Goal: Task Accomplishment & Management: Manage account settings

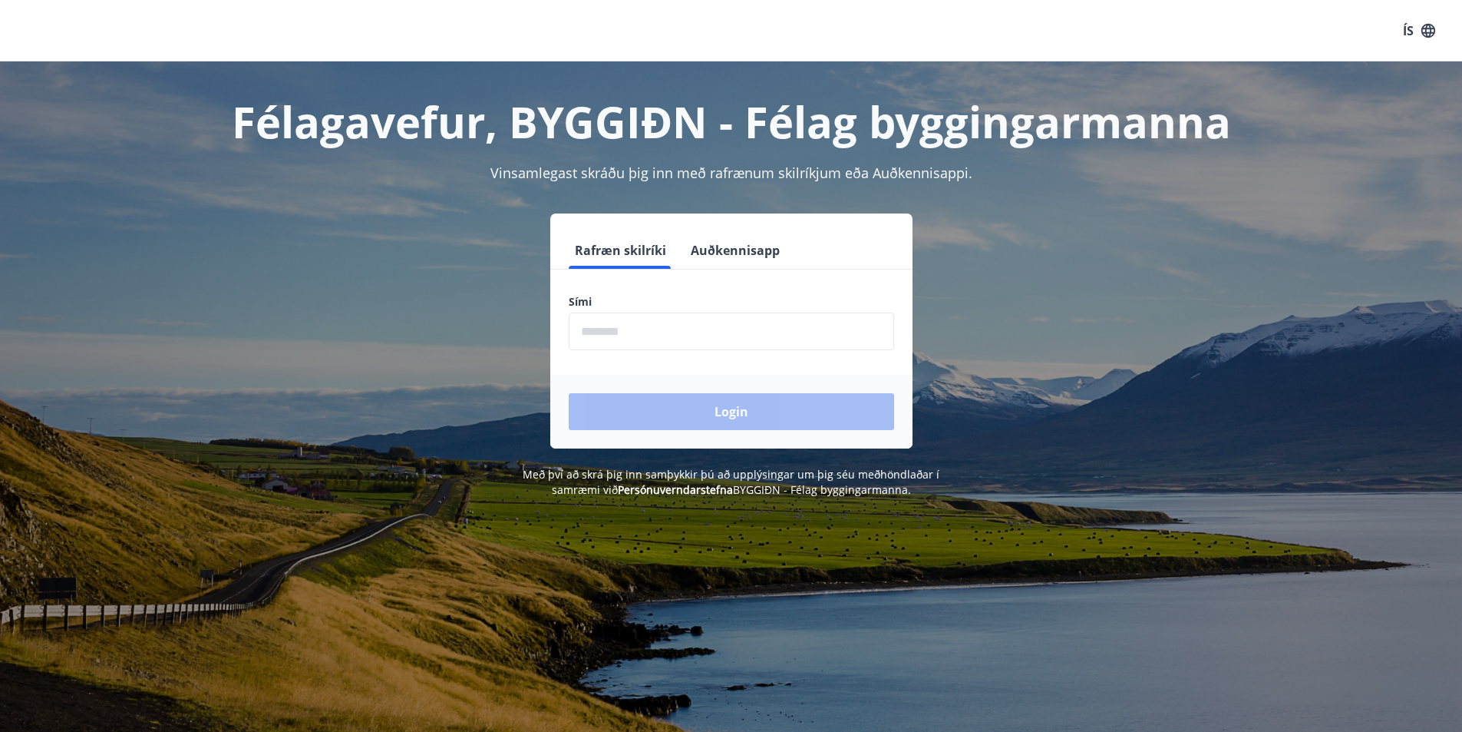
click at [637, 335] on input "phone" at bounding box center [731, 331] width 325 height 38
type input "********"
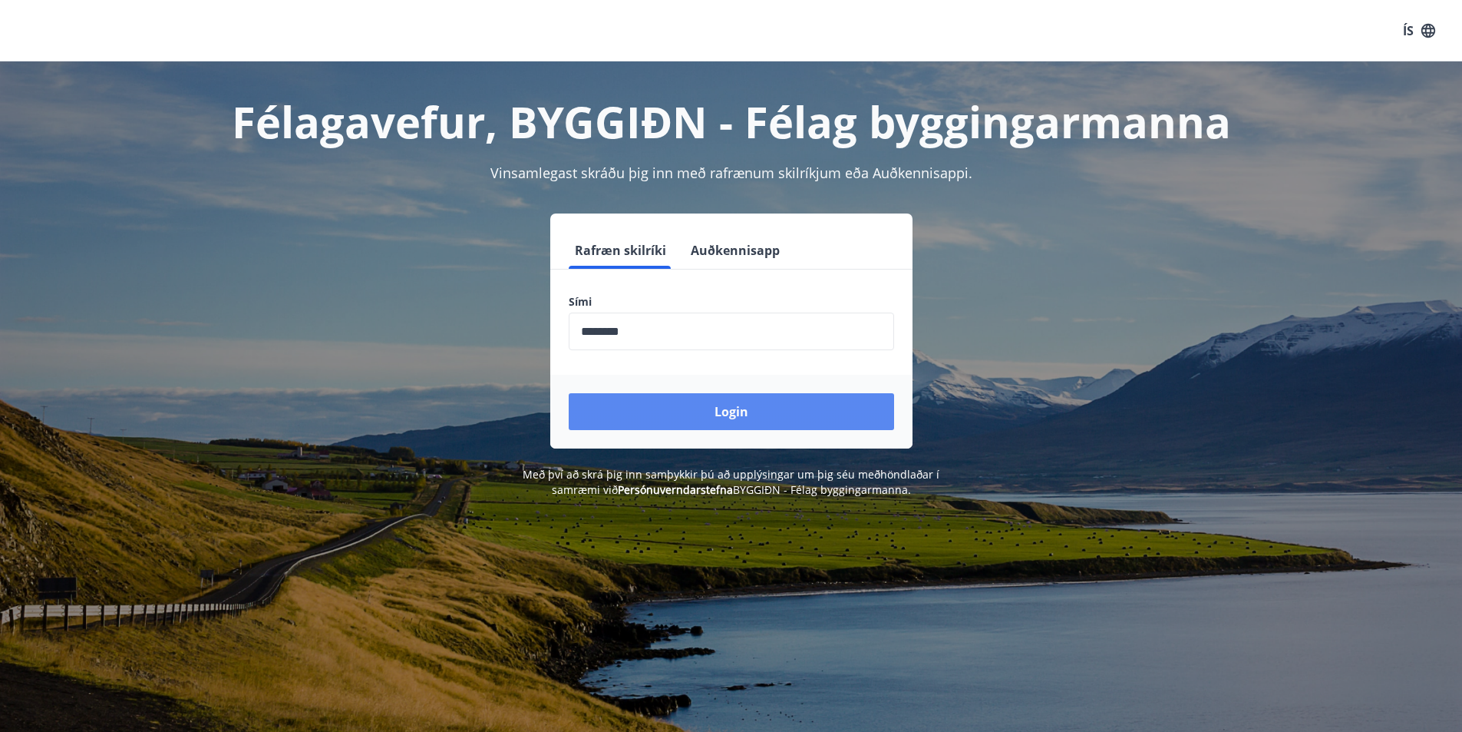
click at [739, 405] on button "Login" at bounding box center [731, 411] width 325 height 37
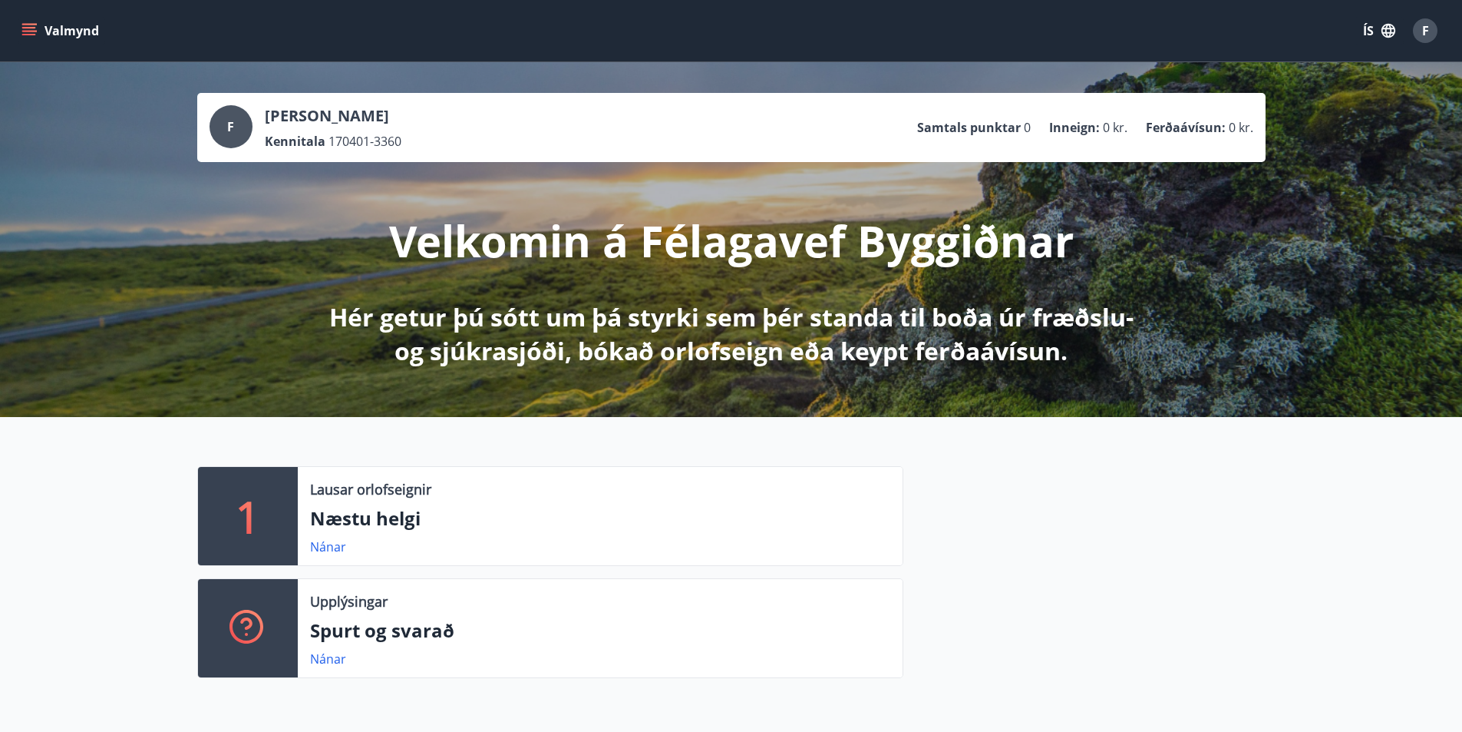
click at [33, 31] on icon "menu" at bounding box center [30, 31] width 17 height 2
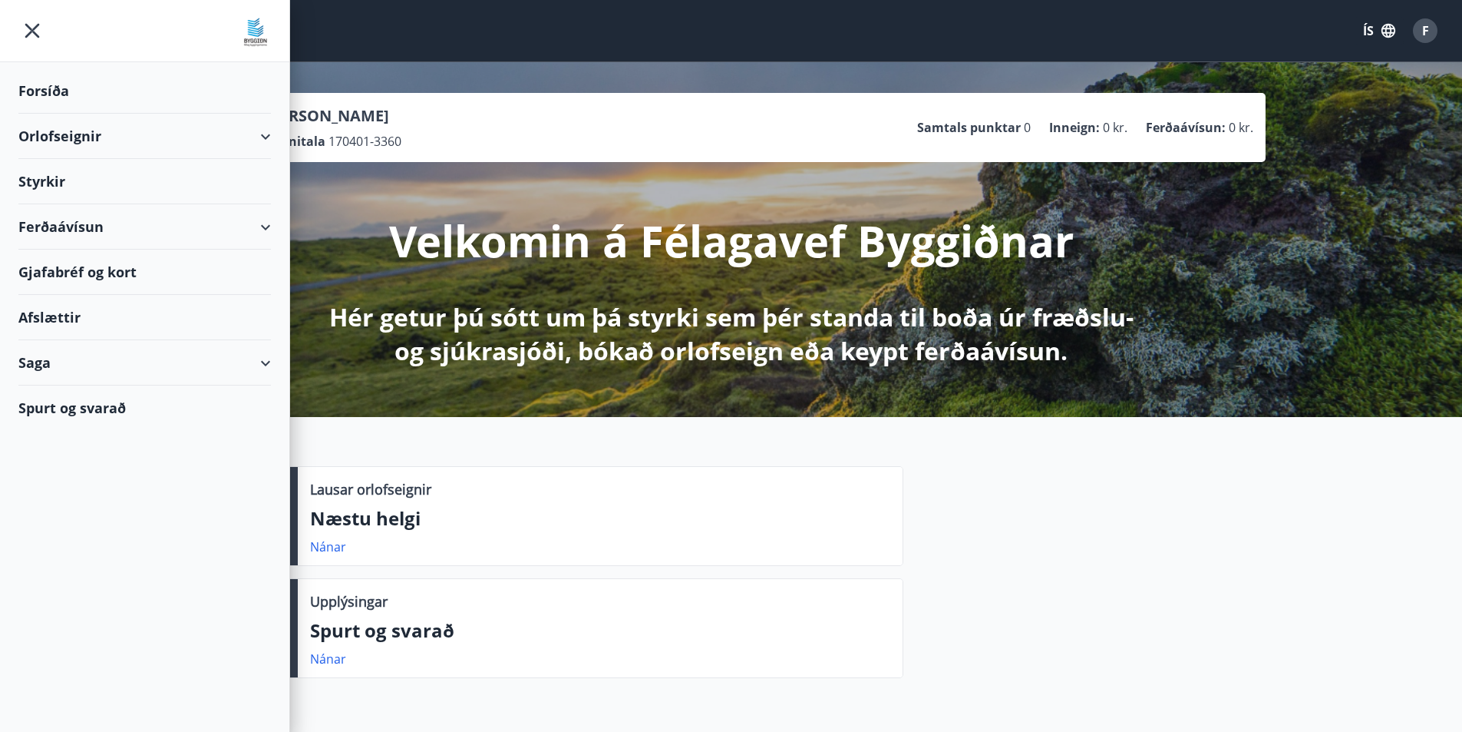
click at [267, 229] on div "Ferðaávísun" at bounding box center [144, 226] width 253 height 45
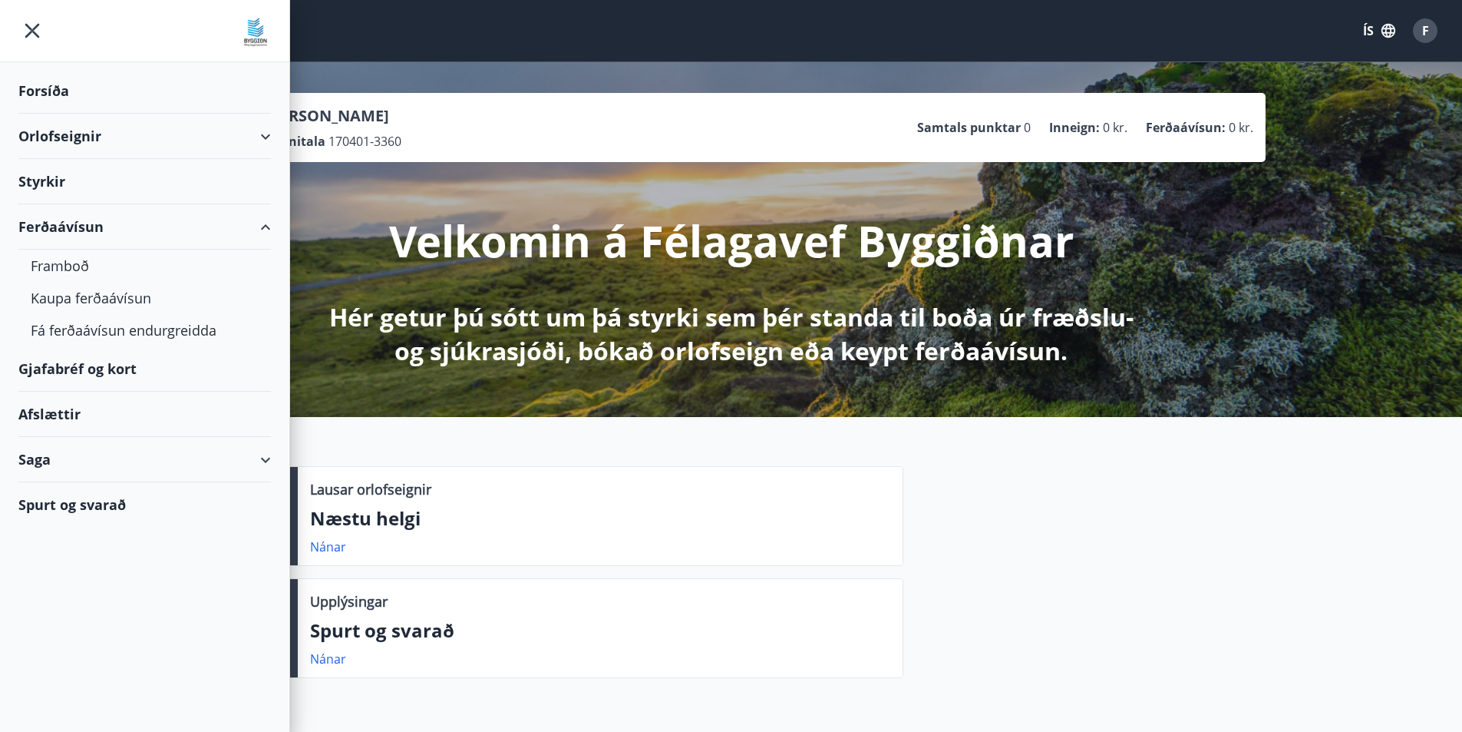
click at [267, 229] on div "Ferðaávísun" at bounding box center [144, 226] width 253 height 45
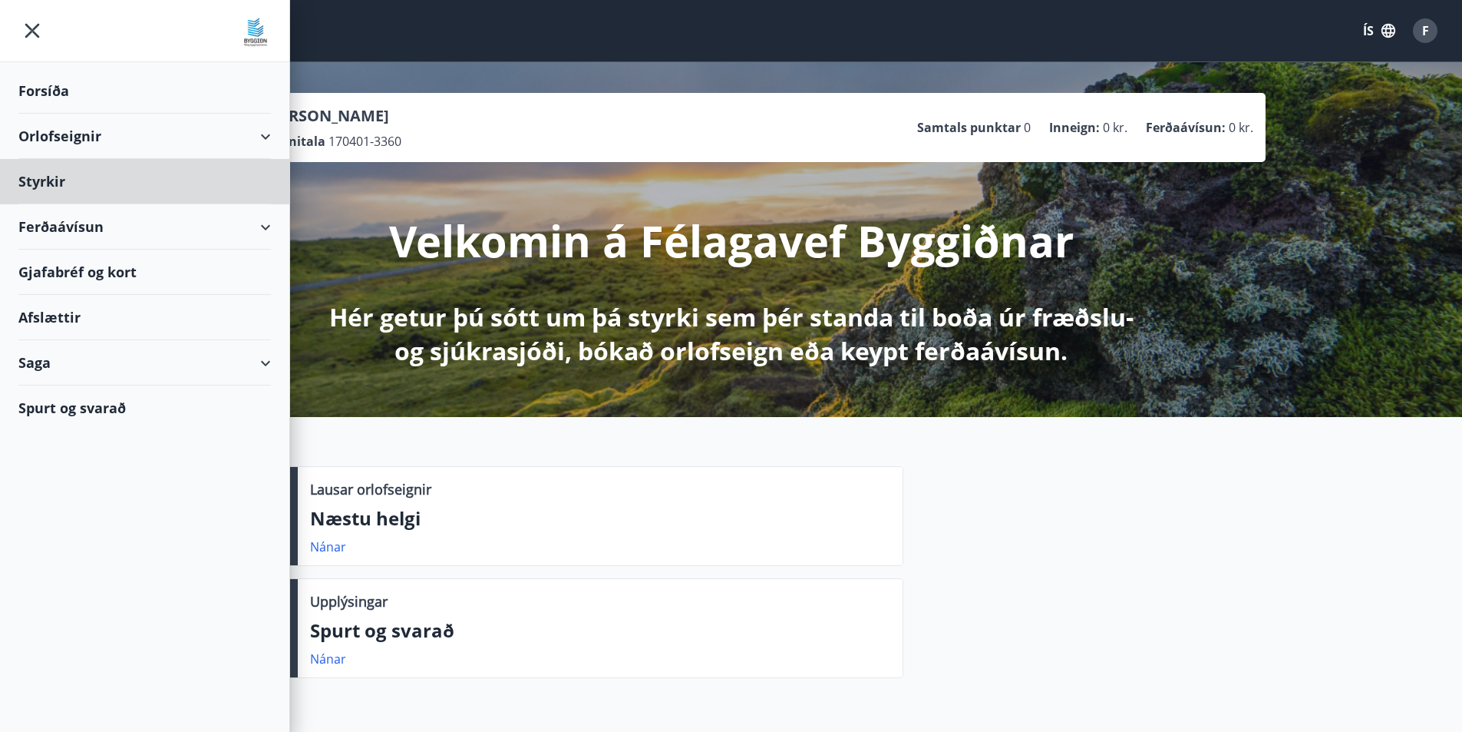
click at [44, 83] on div "Forsíða" at bounding box center [144, 90] width 253 height 45
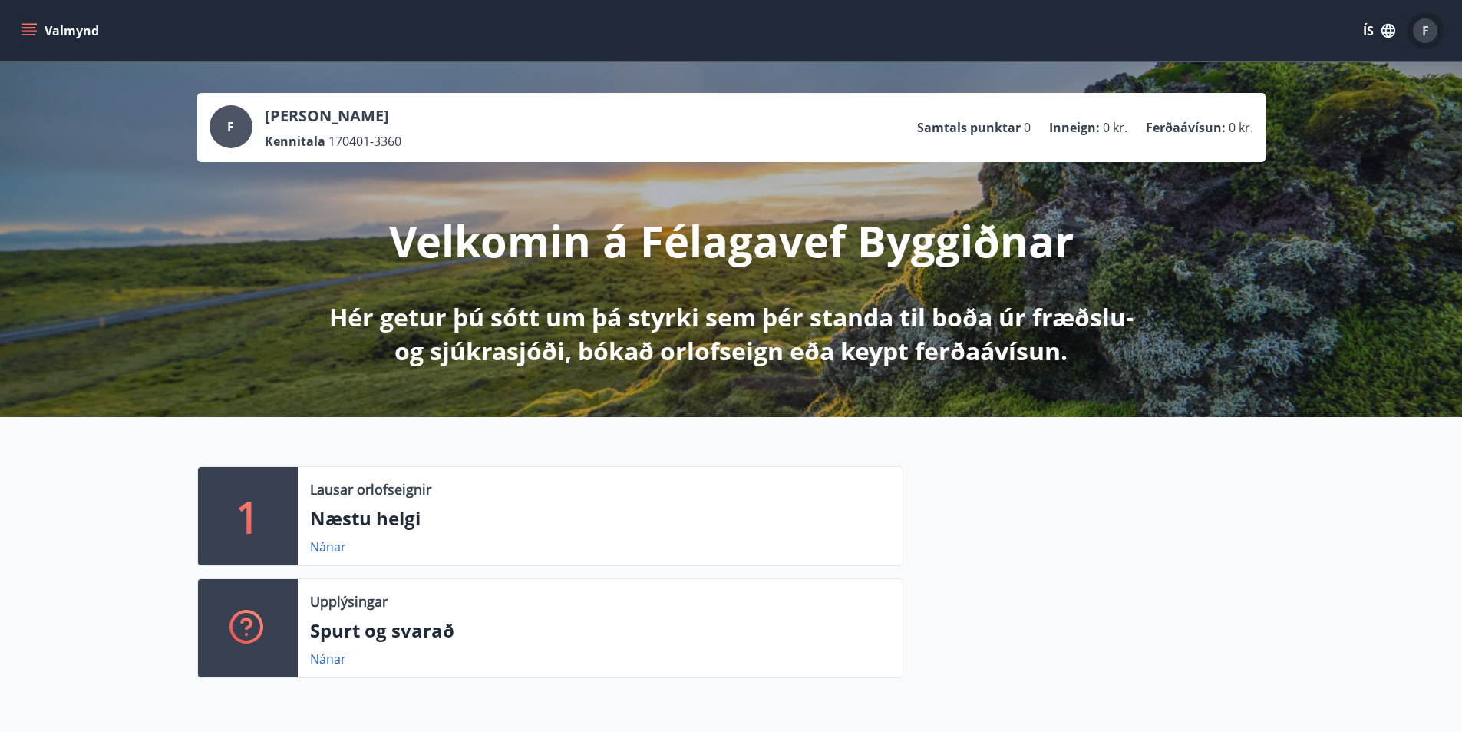
click at [1427, 32] on span "F" at bounding box center [1425, 30] width 7 height 17
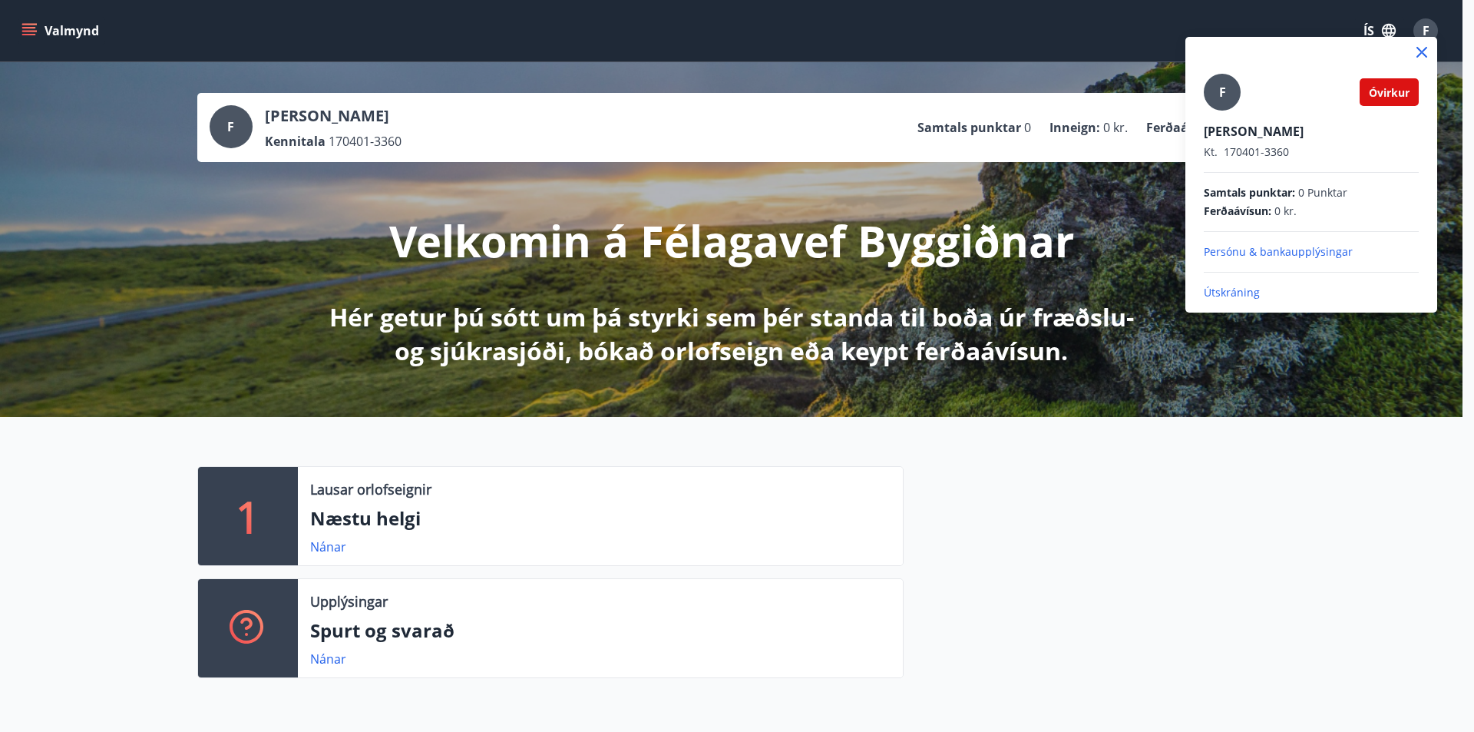
click at [31, 30] on div at bounding box center [737, 366] width 1474 height 732
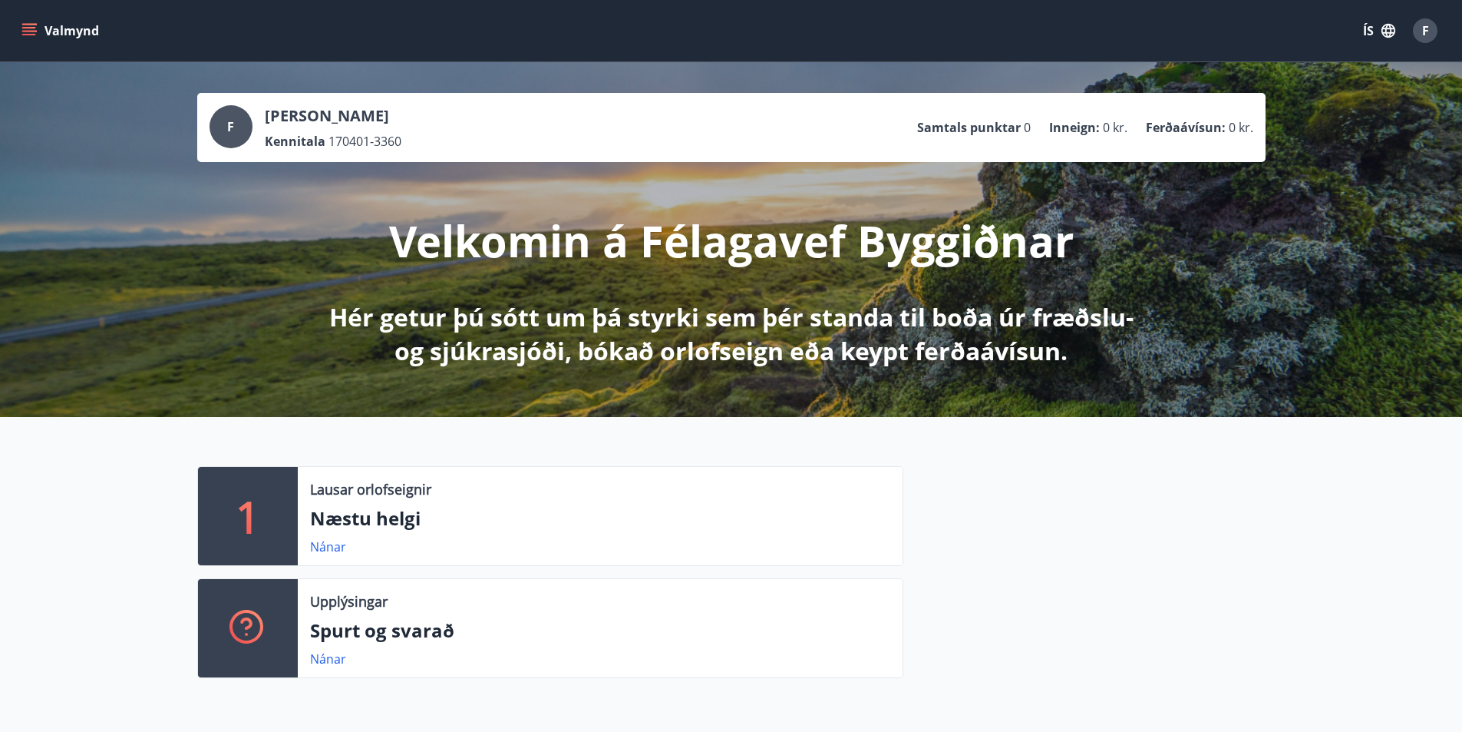
click at [31, 30] on icon "menu" at bounding box center [28, 30] width 15 height 15
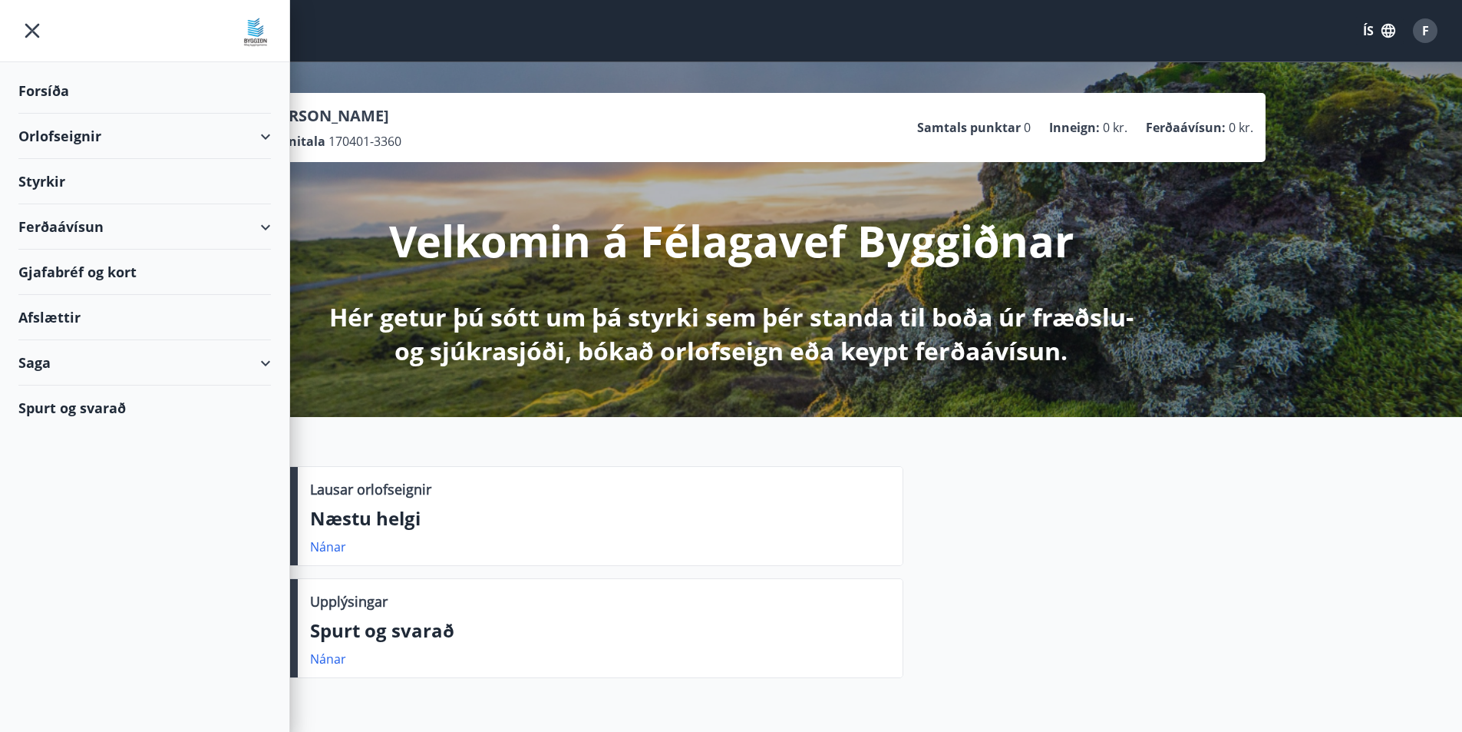
click at [256, 227] on div "Ferðaávísun" at bounding box center [144, 226] width 253 height 45
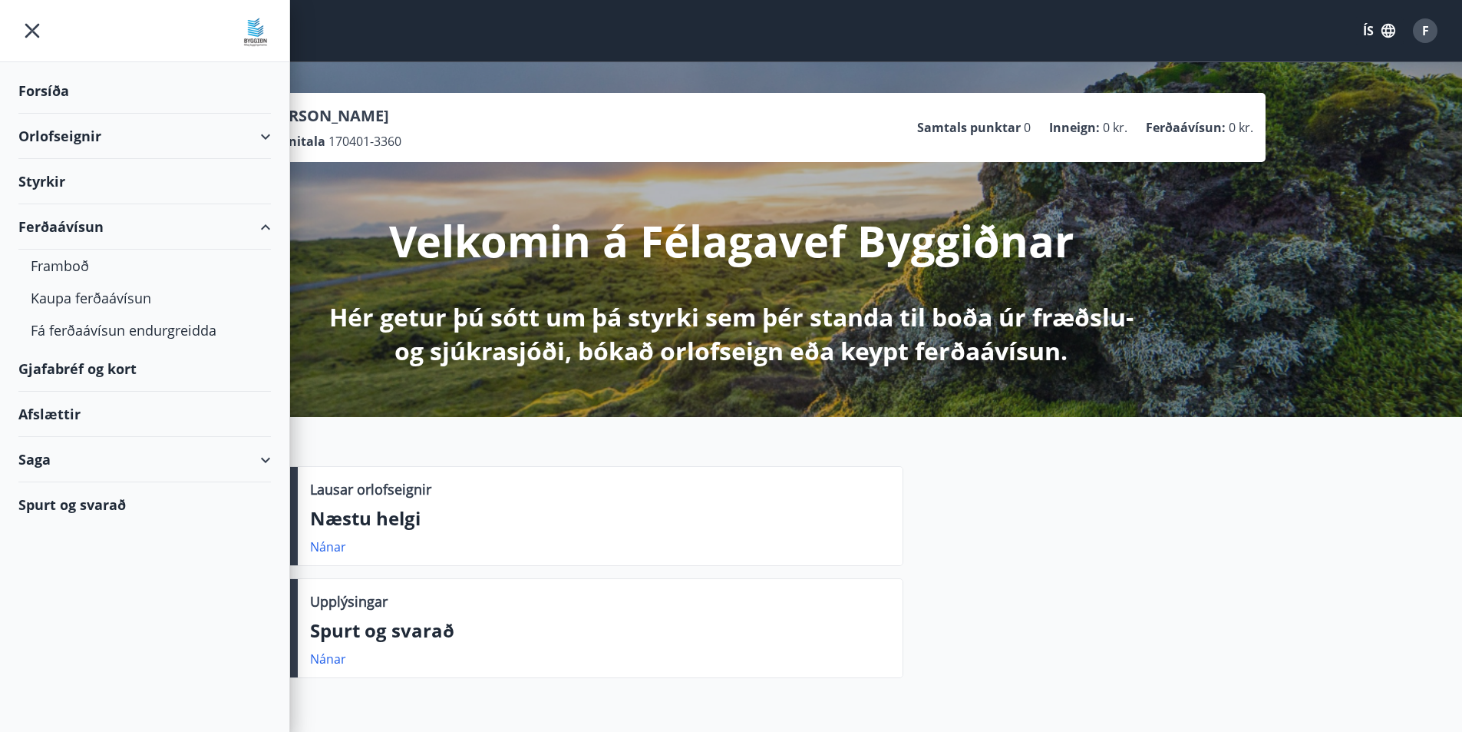
click at [256, 227] on div "Ferðaávísun" at bounding box center [144, 226] width 253 height 45
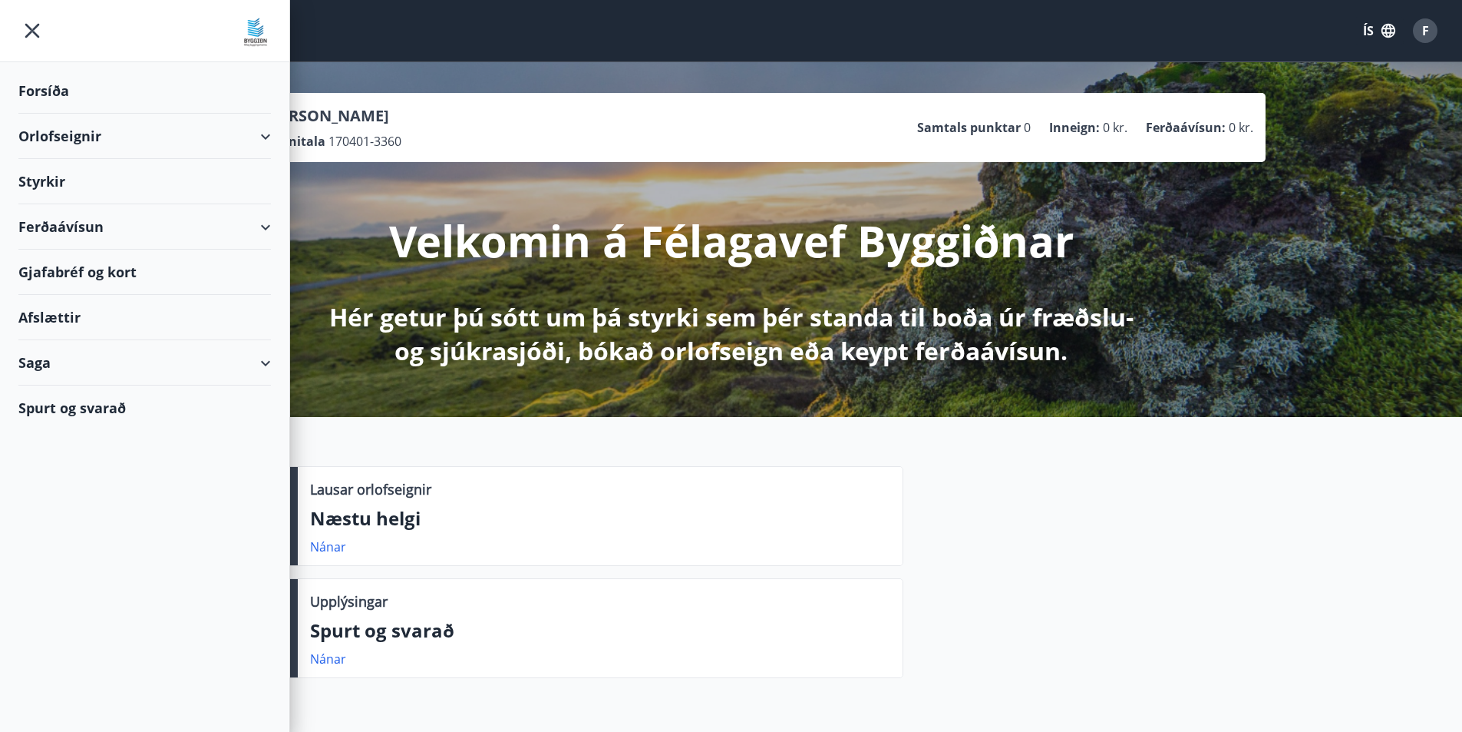
click at [263, 360] on div "Saga" at bounding box center [144, 362] width 253 height 45
click at [266, 361] on div "Saga" at bounding box center [144, 362] width 253 height 45
drag, startPoint x: 25, startPoint y: 33, endPoint x: 86, endPoint y: 41, distance: 61.2
click at [31, 35] on icon "menu" at bounding box center [32, 31] width 28 height 28
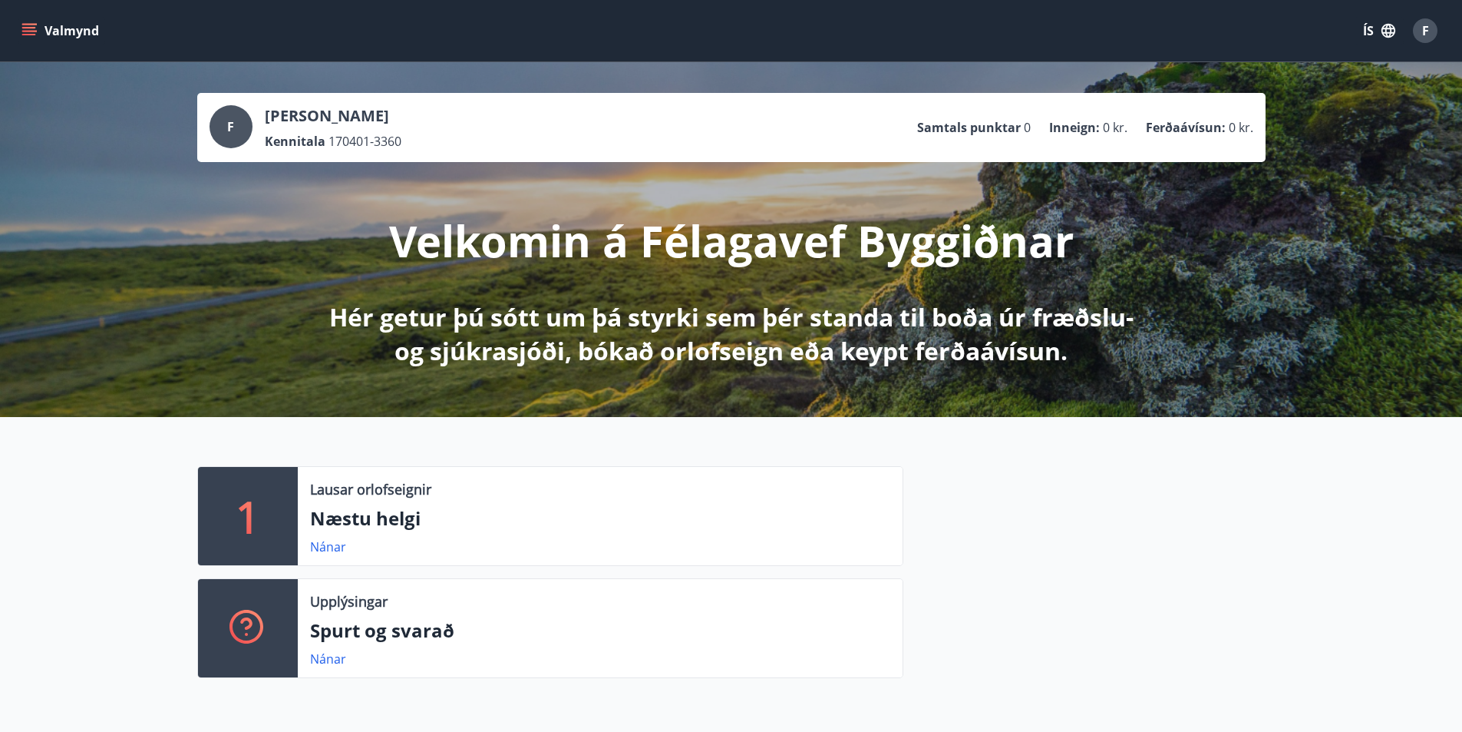
click at [1429, 35] on span "F" at bounding box center [1425, 30] width 7 height 17
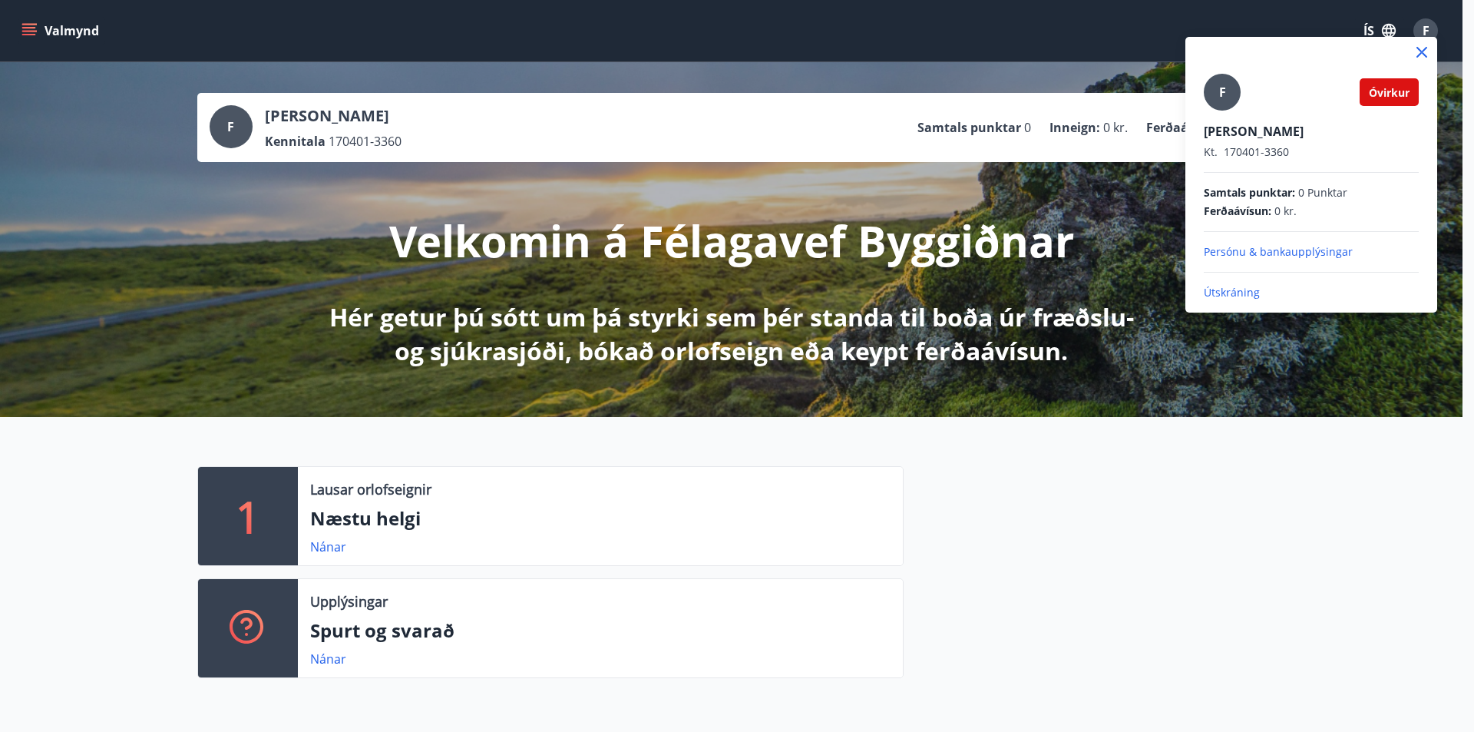
click at [1299, 251] on p "Persónu & bankaupplýsingar" at bounding box center [1311, 251] width 215 height 15
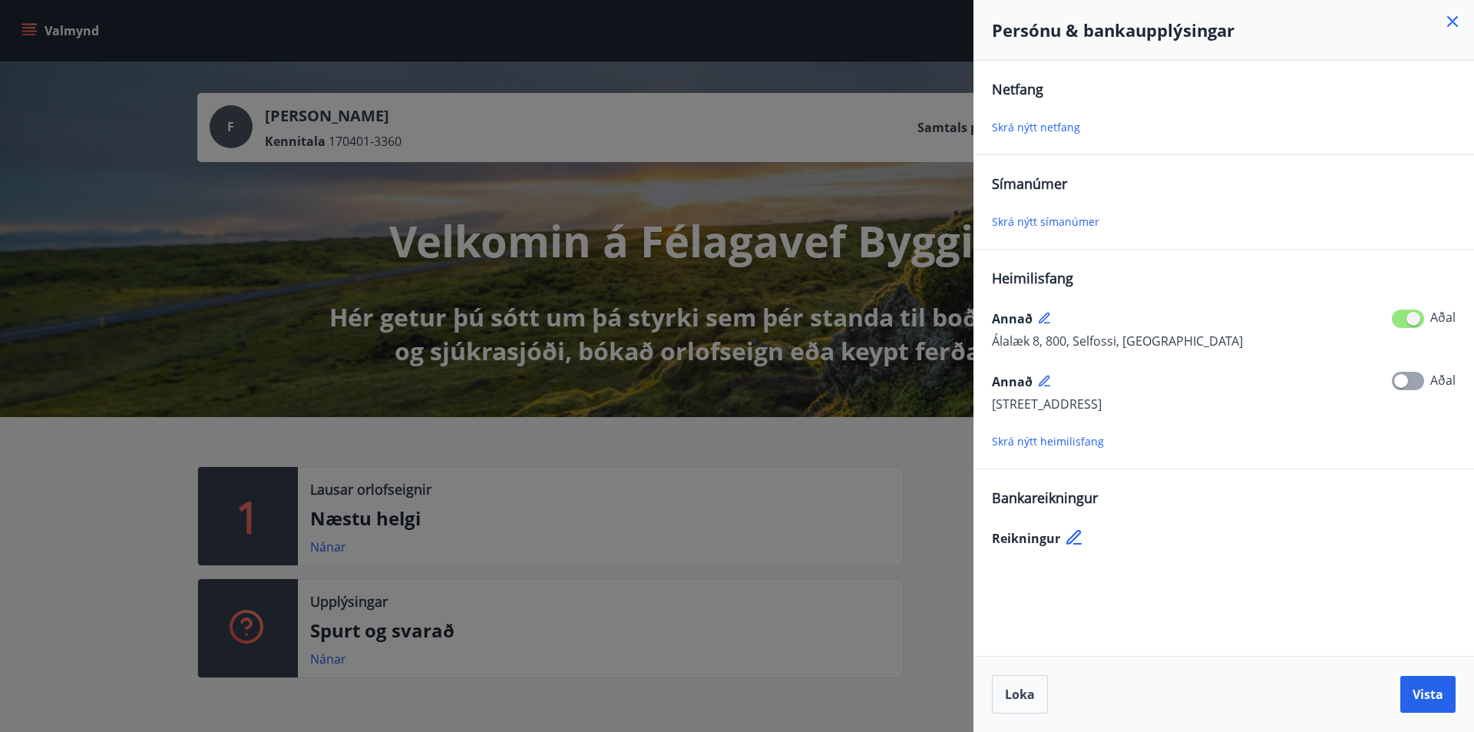
click at [1448, 21] on icon at bounding box center [1452, 21] width 18 height 18
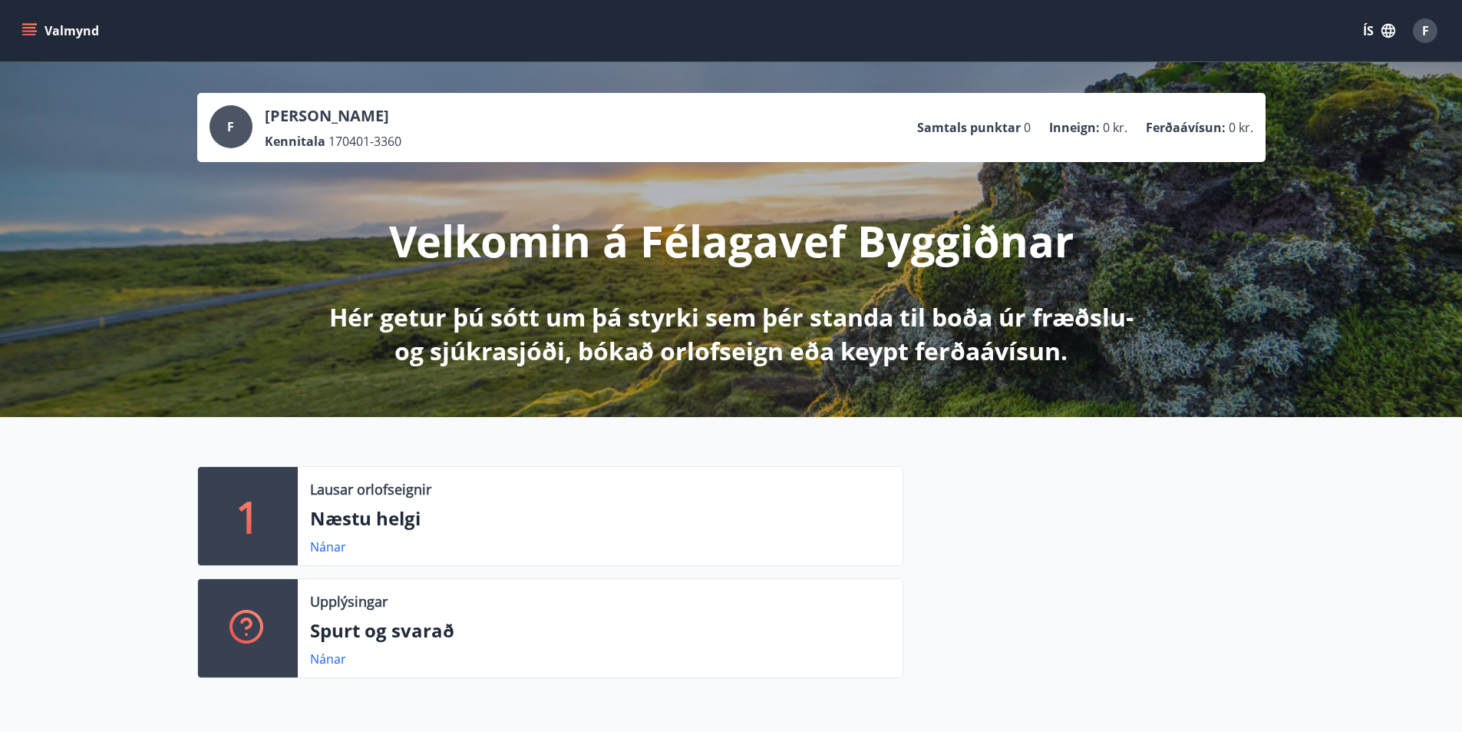
click at [1425, 35] on span "F" at bounding box center [1425, 30] width 7 height 17
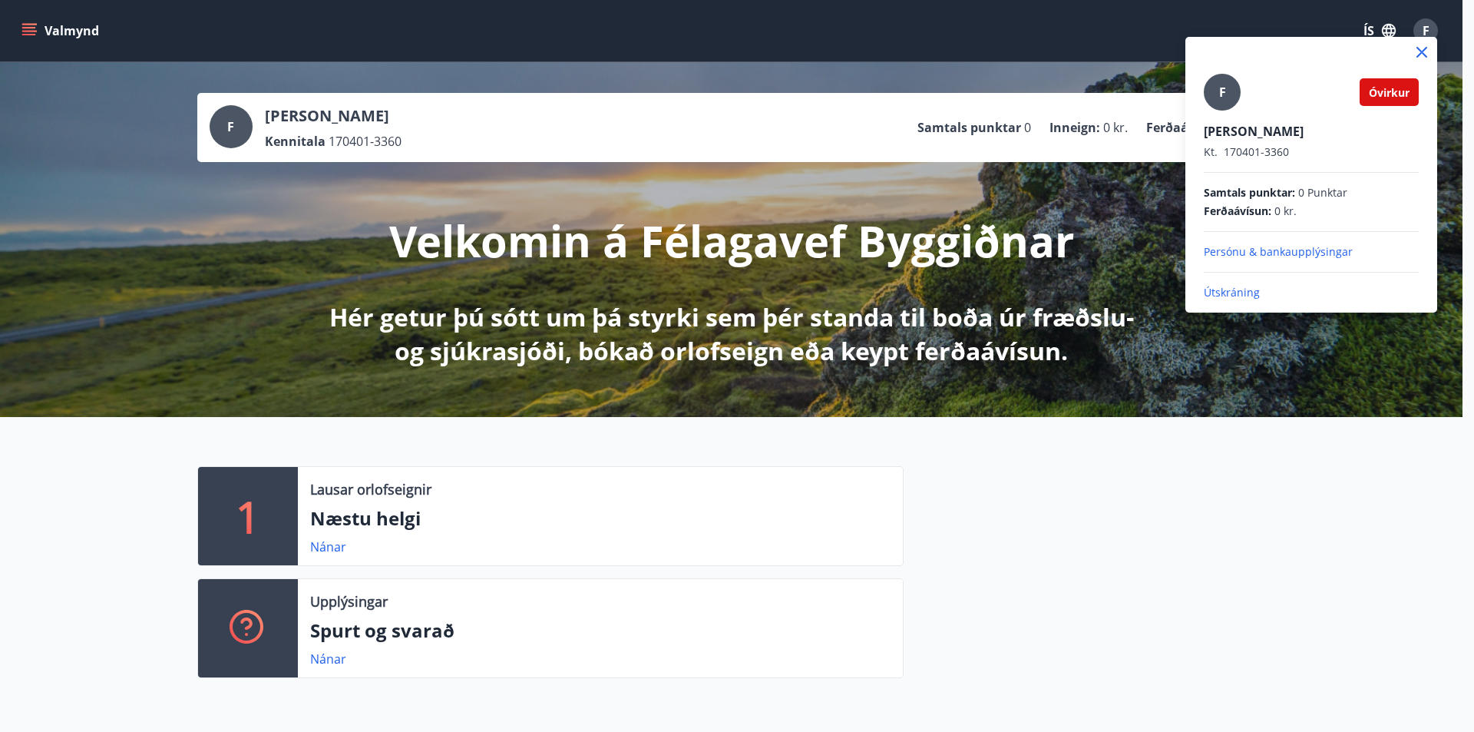
click at [1244, 293] on p "Útskráning" at bounding box center [1311, 292] width 215 height 15
